Goal: Information Seeking & Learning: Learn about a topic

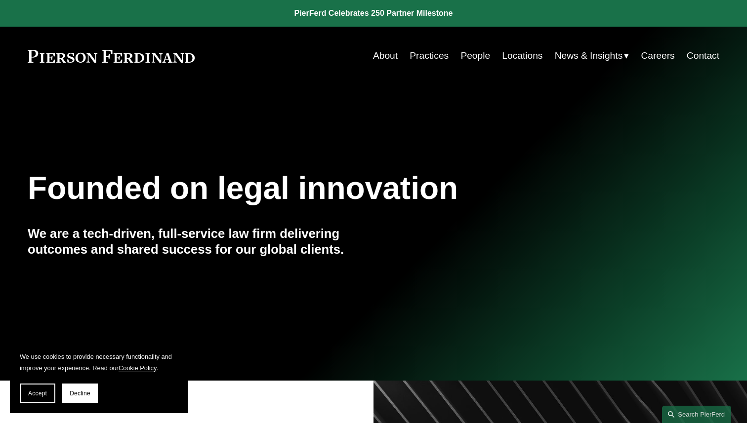
click at [659, 53] on link "Careers" at bounding box center [658, 55] width 34 height 19
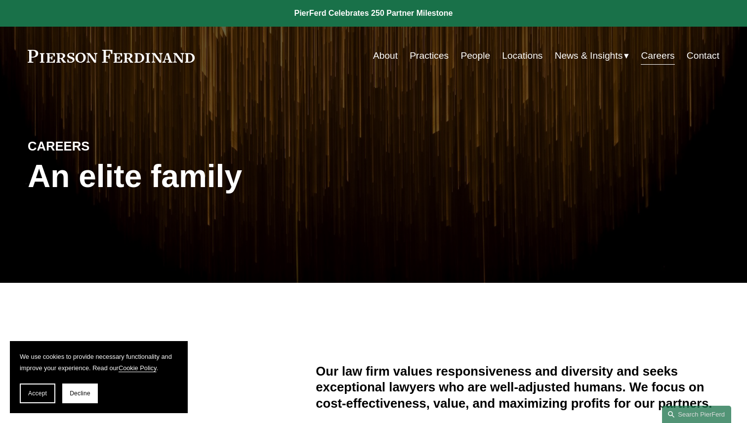
click at [656, 64] on link "Careers" at bounding box center [658, 55] width 34 height 19
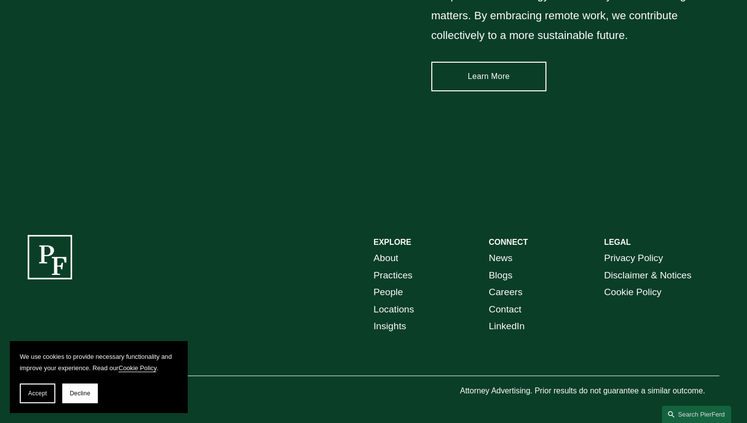
scroll to position [1454, 0]
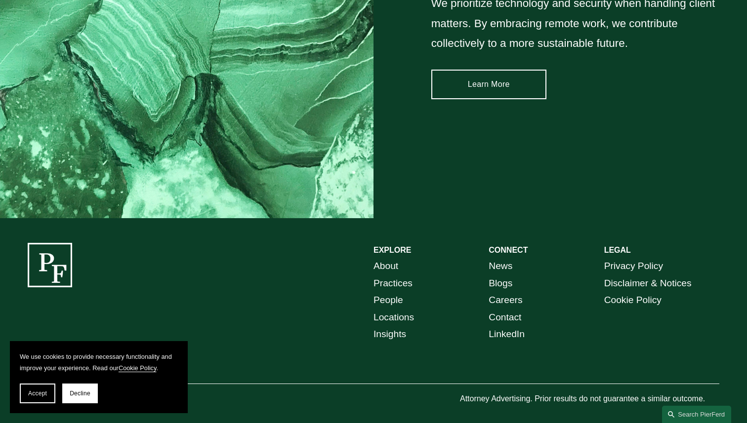
click at [495, 300] on link "Careers" at bounding box center [506, 300] width 34 height 17
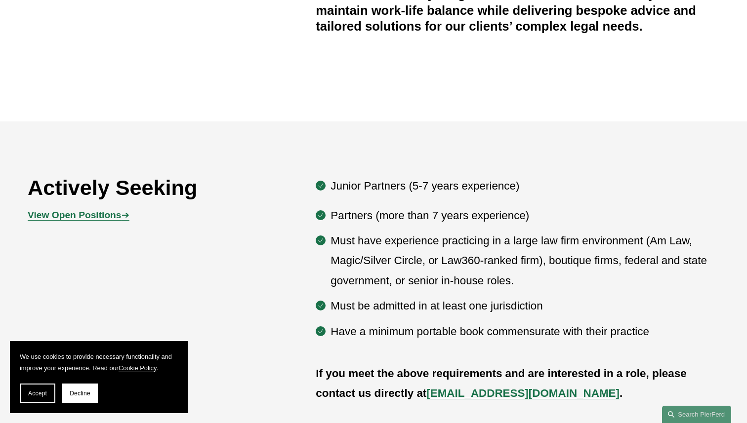
scroll to position [474, 0]
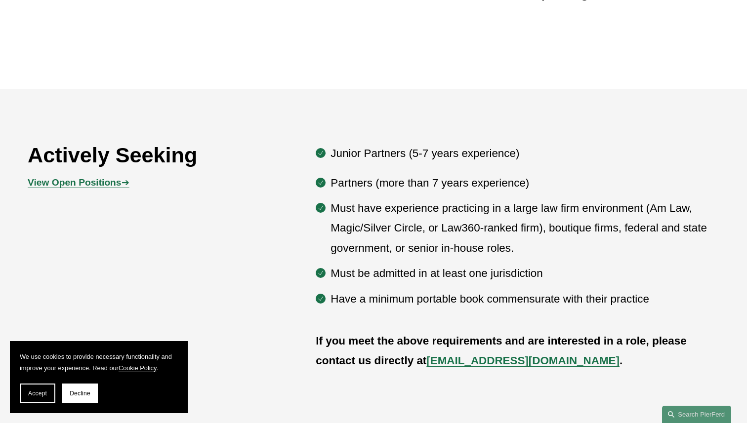
click at [112, 183] on strong "View Open Positions" at bounding box center [74, 182] width 93 height 10
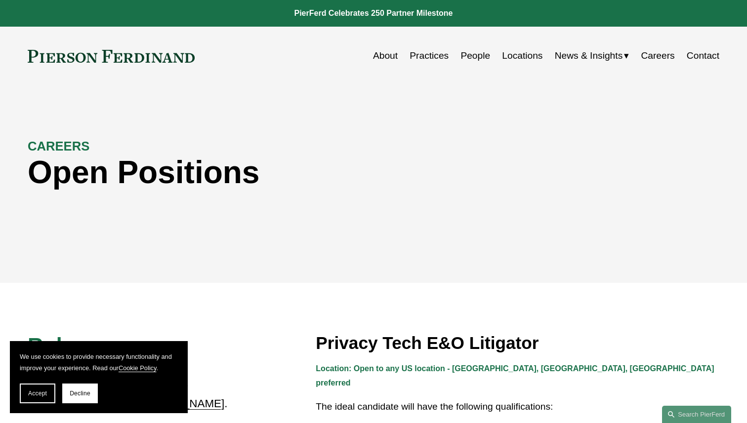
click at [653, 55] on link "Careers" at bounding box center [658, 55] width 34 height 19
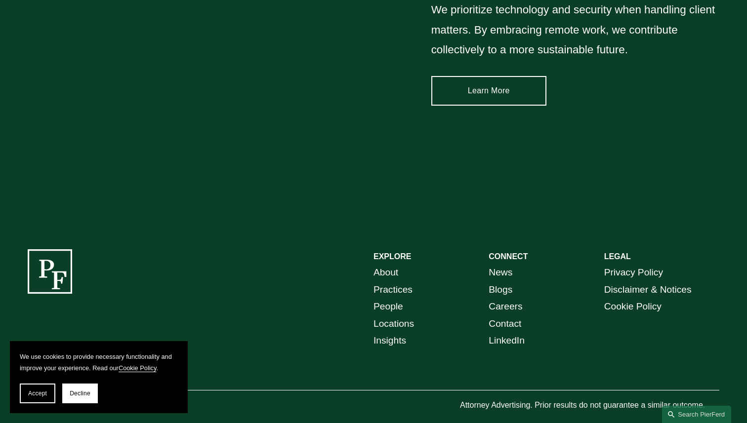
scroll to position [1462, 0]
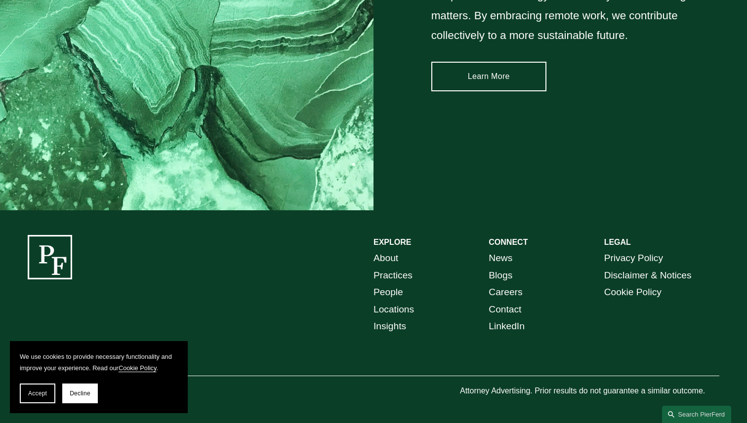
click at [398, 292] on link "People" at bounding box center [389, 292] width 30 height 17
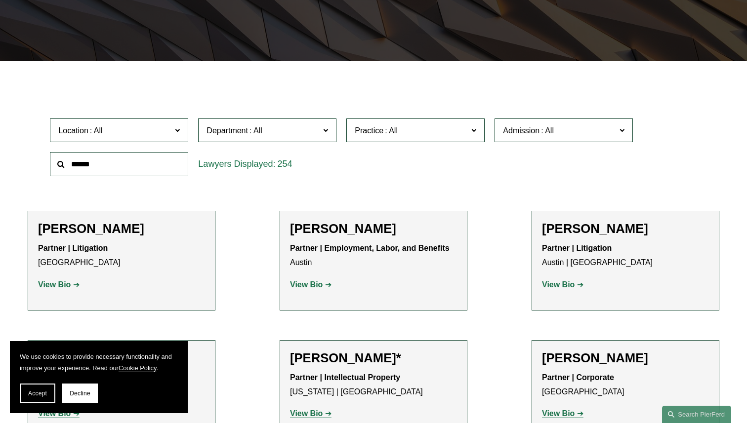
scroll to position [247, 0]
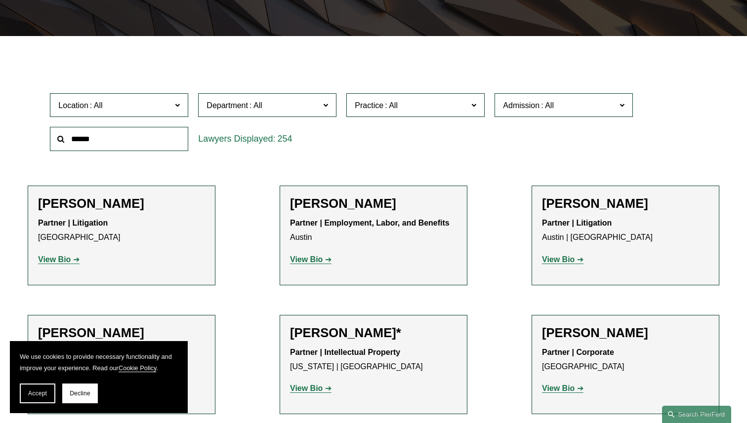
click at [255, 109] on span at bounding box center [256, 105] width 16 height 8
click at [0, 0] on link "Intellectual Property" at bounding box center [0, 0] width 0 height 0
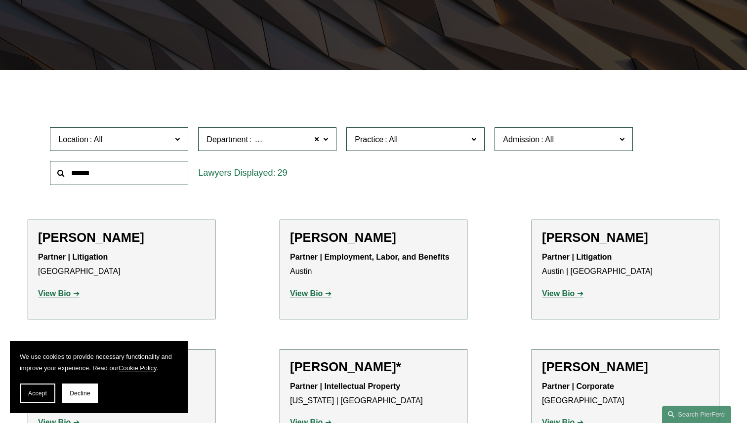
scroll to position [182, 0]
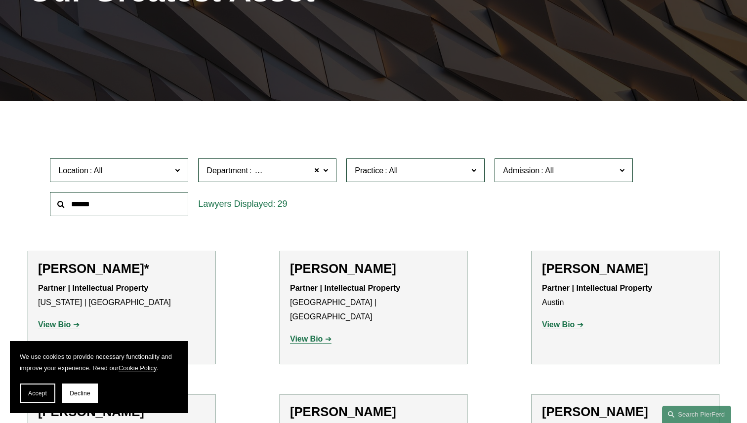
click at [378, 177] on label "Practice" at bounding box center [415, 171] width 138 height 24
click at [0, 0] on link "Patents" at bounding box center [0, 0] width 0 height 0
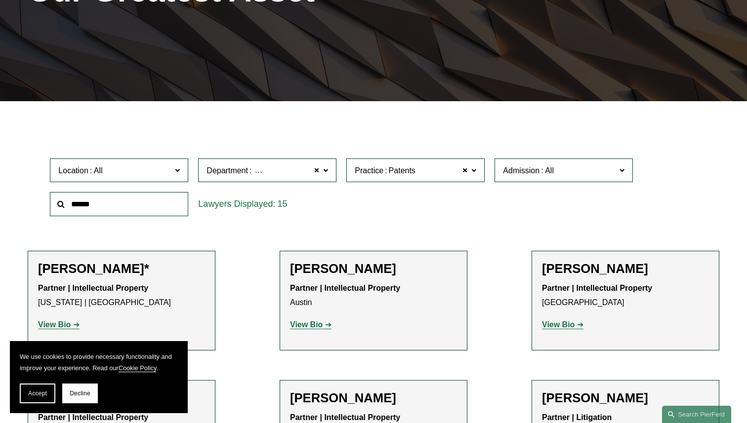
click at [536, 174] on span "Admission" at bounding box center [521, 170] width 37 height 8
click at [666, 194] on div "Location All Atlanta Austin Boston Charlotte Chicago Cincinnati Cleveland Colum…" at bounding box center [373, 188] width 657 height 68
click at [266, 219] on div "15" at bounding box center [267, 204] width 148 height 34
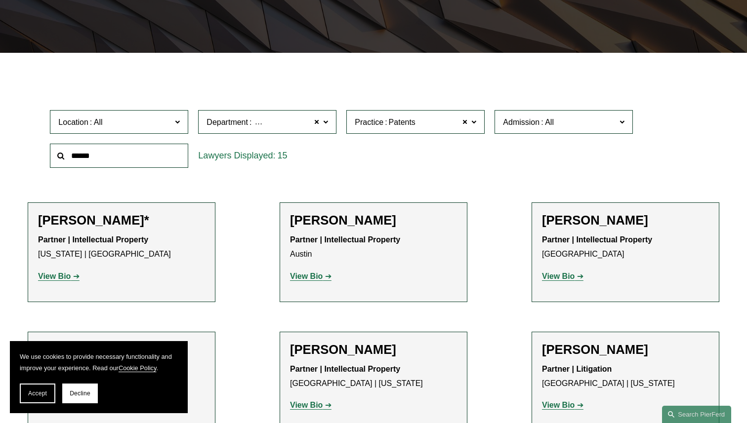
scroll to position [269, 0]
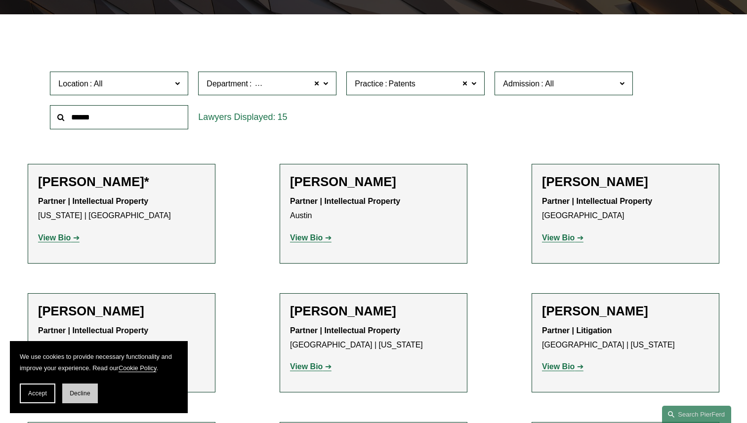
click at [78, 394] on span "Decline" at bounding box center [80, 393] width 21 height 7
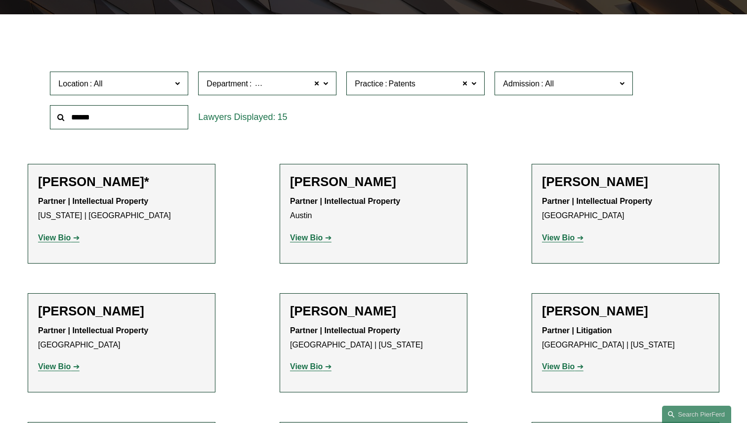
click at [625, 83] on label "Admission" at bounding box center [564, 84] width 138 height 24
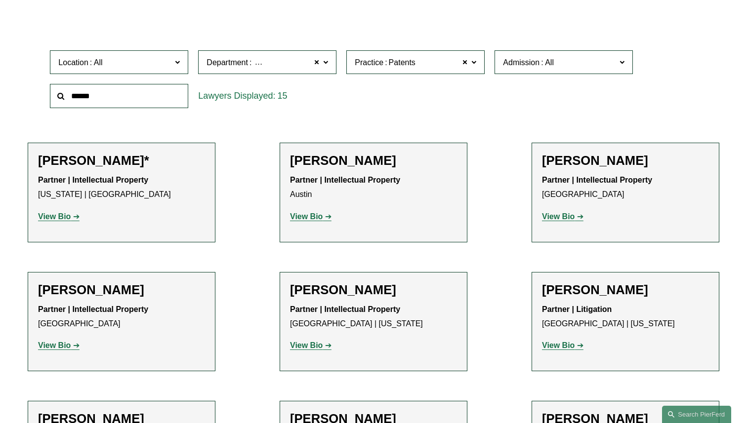
scroll to position [288, 0]
